Goal: Information Seeking & Learning: Learn about a topic

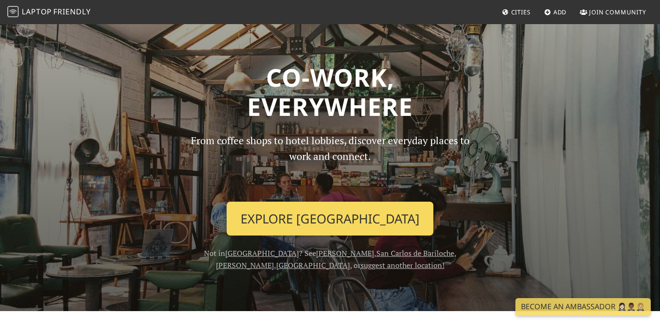
click at [340, 214] on link "Explore Buenos Aires" at bounding box center [329, 218] width 207 height 34
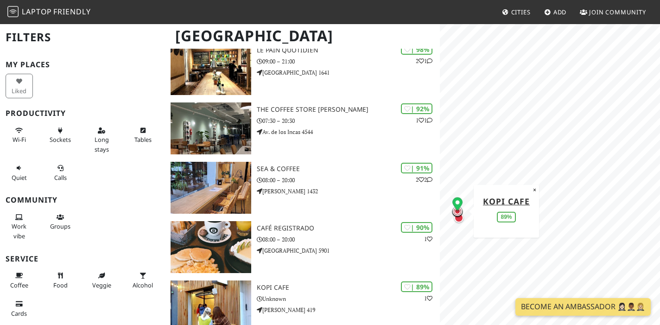
scroll to position [164, 0]
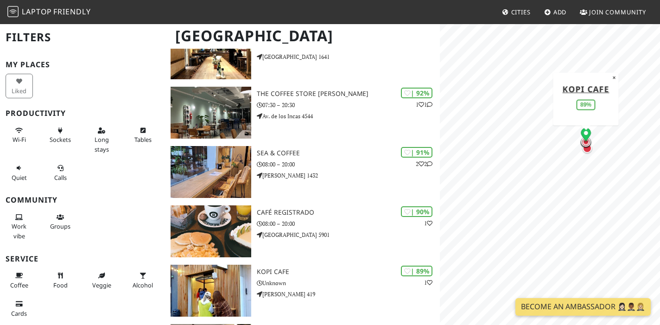
click at [594, 110] on div "MapLibre | Protomaps © OpenStreetMap Kopi cafe 89% ×" at bounding box center [550, 185] width 220 height 325
click at [582, 135] on icon "Map marker" at bounding box center [585, 134] width 10 height 13
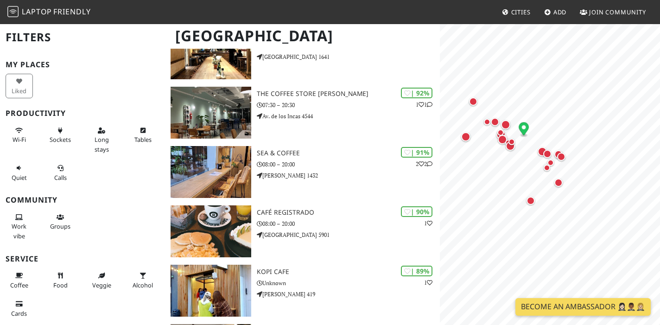
click at [579, 310] on link "Become an Ambassador 🤵🏻‍♀️🤵🏾‍♂️🤵🏼‍♀️" at bounding box center [582, 307] width 135 height 18
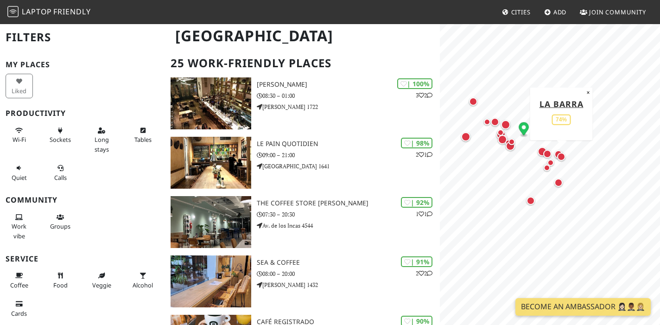
scroll to position [0, 0]
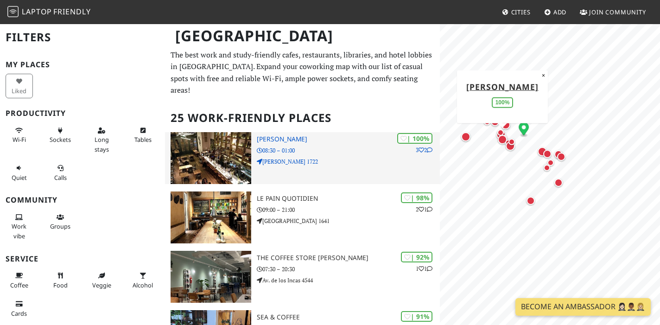
click at [210, 156] on img at bounding box center [210, 158] width 81 height 52
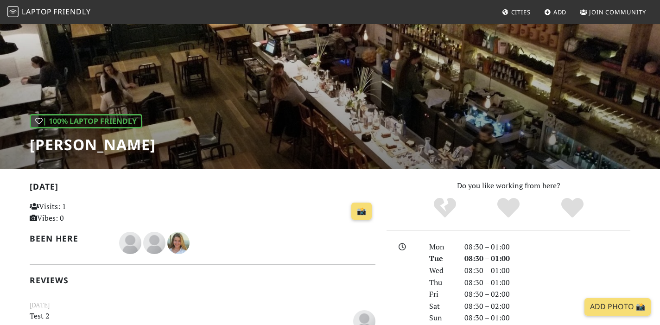
scroll to position [52, 0]
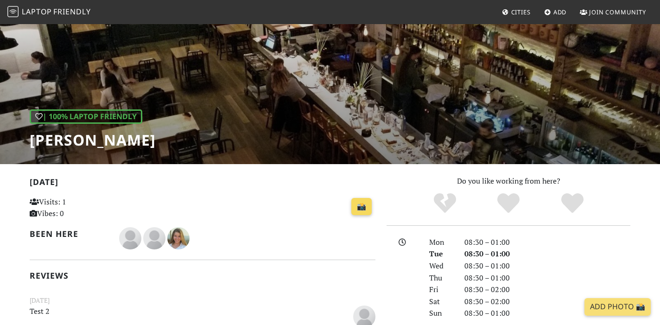
click at [371, 207] on div "📸" at bounding box center [262, 206] width 226 height 25
click at [367, 208] on link "📸" at bounding box center [361, 207] width 20 height 18
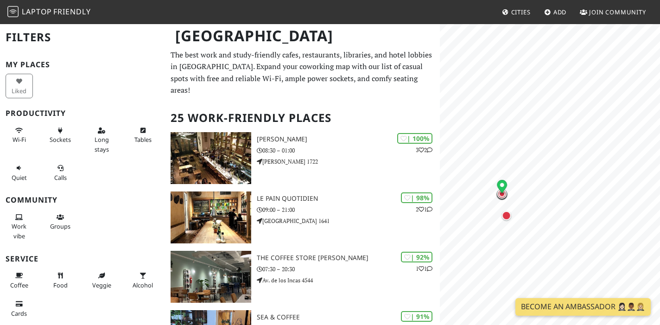
click at [519, 13] on span "Cities" at bounding box center [520, 12] width 19 height 8
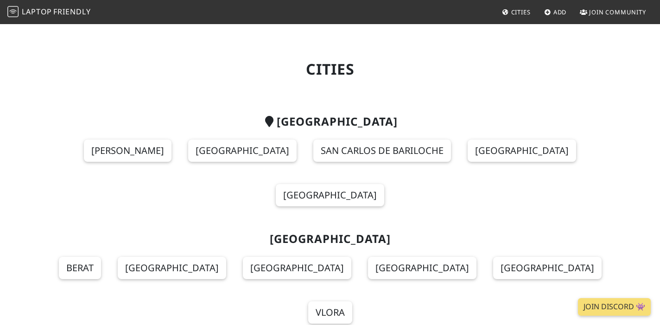
click at [52, 10] on span "Laptop Friendly" at bounding box center [48, 11] width 83 height 10
